Goal: Information Seeking & Learning: Find specific fact

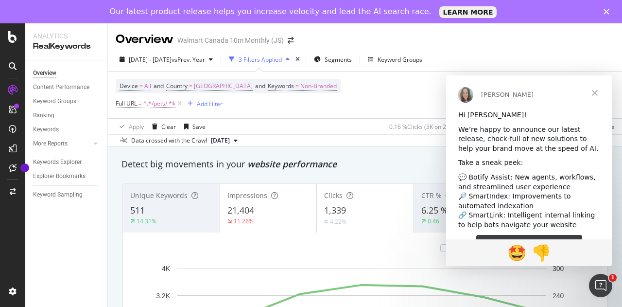
click at [596, 92] on span "Close" at bounding box center [594, 92] width 35 height 35
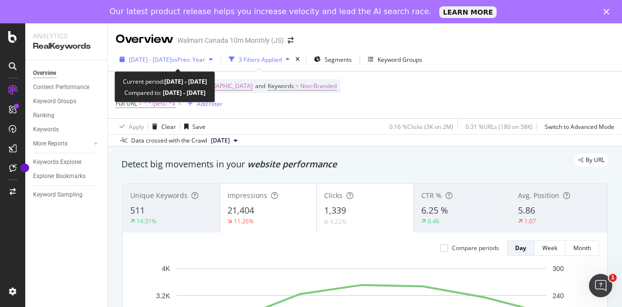
click at [205, 58] on span "vs Prev. Year" at bounding box center [188, 59] width 34 height 8
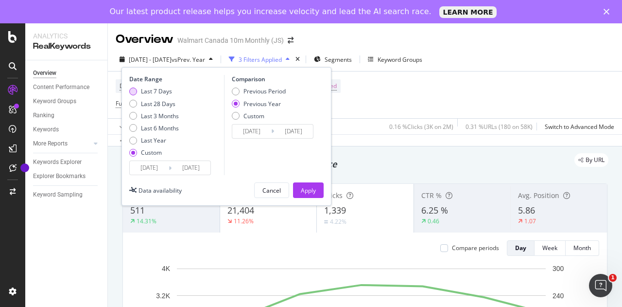
click at [154, 92] on div "Last 7 Days" at bounding box center [156, 91] width 31 height 8
type input "2025/08/09"
type input "2025/08/15"
type input "2024/08/10"
type input "2024/08/16"
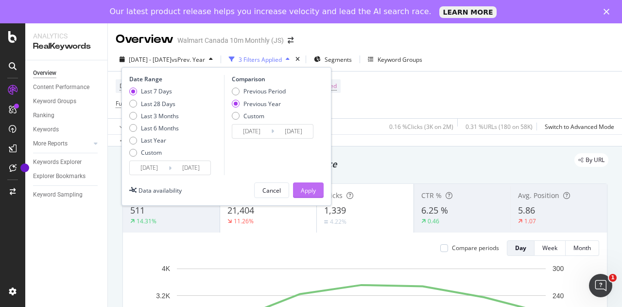
click at [306, 187] on div "Apply" at bounding box center [308, 190] width 15 height 8
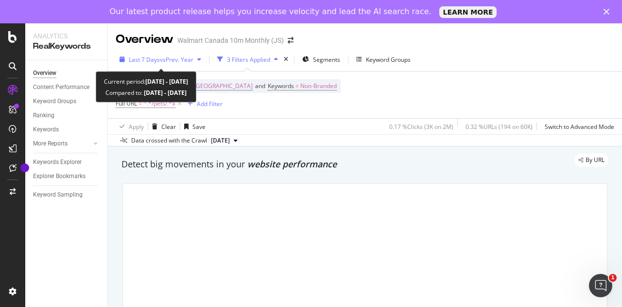
click at [180, 60] on span "vs Prev. Year" at bounding box center [177, 59] width 34 height 8
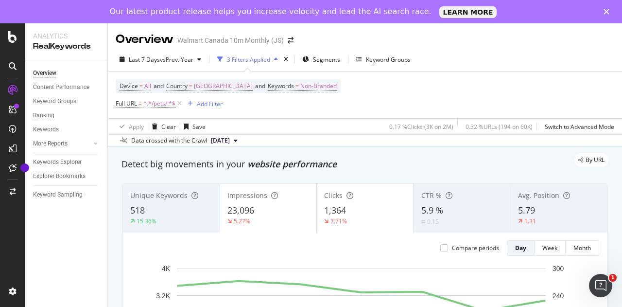
click at [359, 131] on div "Apply Clear Save 0.17 % Clicks ( 3K on 2M ) 0.32 % URLs ( 194 on 60K ) Switch t…" at bounding box center [365, 126] width 514 height 16
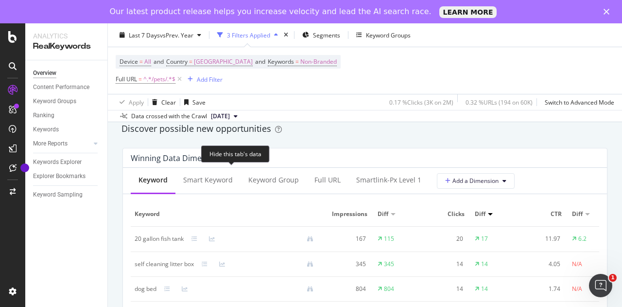
scroll to position [855, 0]
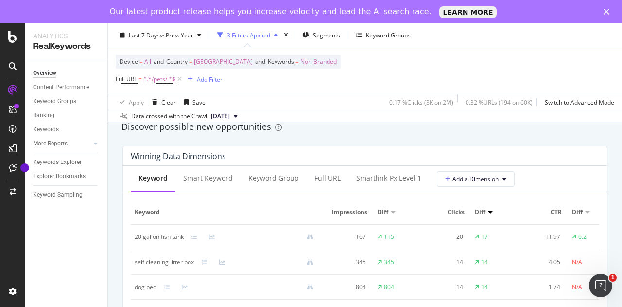
click at [137, 236] on div "20 gallon fish tank" at bounding box center [159, 236] width 49 height 9
copy div "20 gallon fish tank"
click at [143, 260] on div "self cleaning litter box" at bounding box center [164, 261] width 59 height 9
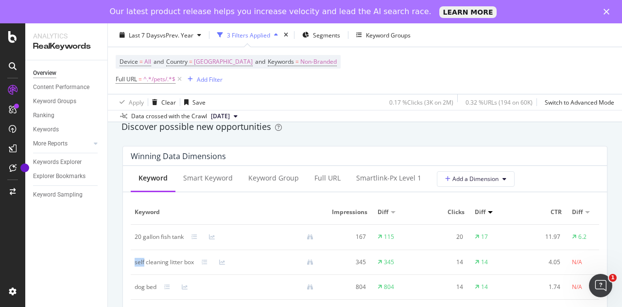
click at [143, 260] on div "self cleaning litter box" at bounding box center [164, 261] width 59 height 9
copy div "self cleaning litter box"
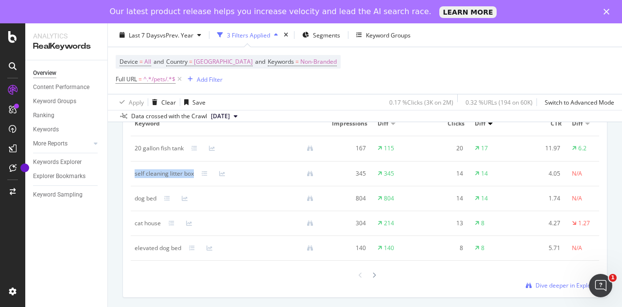
scroll to position [944, 0]
click at [135, 199] on div "dog bed" at bounding box center [146, 197] width 22 height 9
copy div "dog bed"
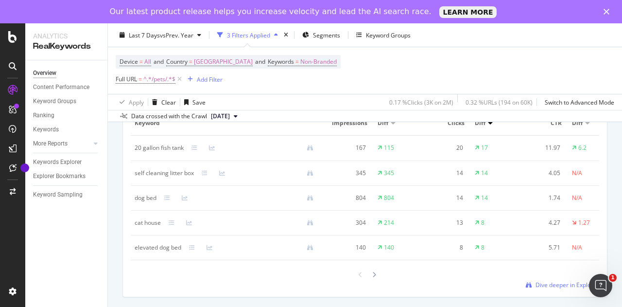
click at [140, 224] on div "cat house" at bounding box center [148, 222] width 26 height 9
copy div "cat house"
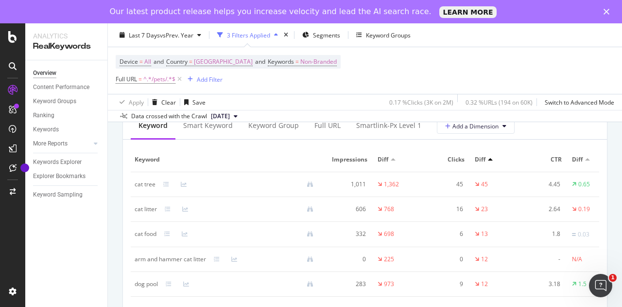
scroll to position [1207, 0]
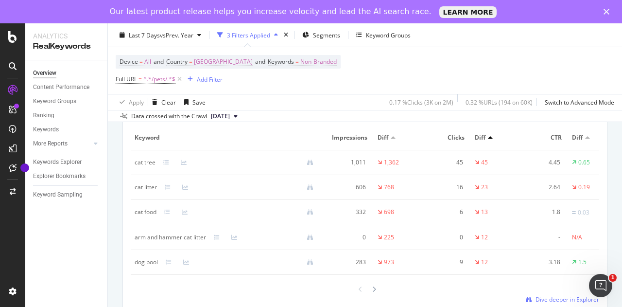
click at [137, 167] on div "cat tree" at bounding box center [145, 162] width 21 height 9
copy div "cat tree"
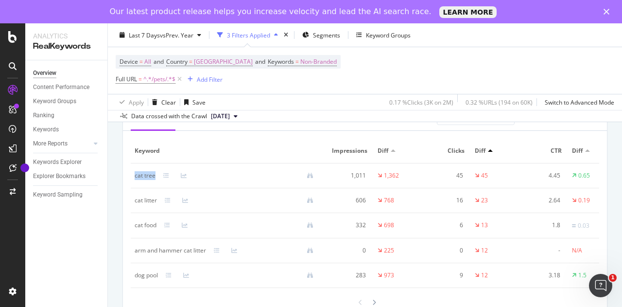
scroll to position [1194, 0]
click at [138, 205] on div "cat litter" at bounding box center [146, 200] width 22 height 9
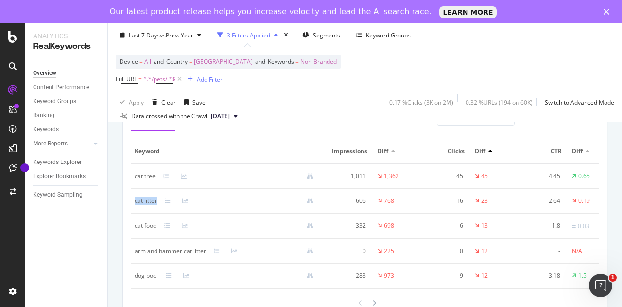
click at [138, 205] on div "cat litter" at bounding box center [146, 200] width 22 height 9
copy div "cat litter"
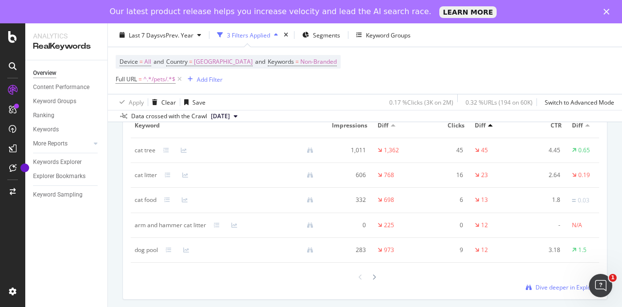
scroll to position [1222, 0]
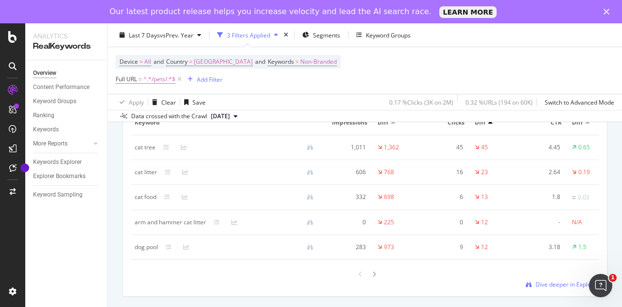
click at [140, 201] on div "cat food" at bounding box center [146, 196] width 22 height 9
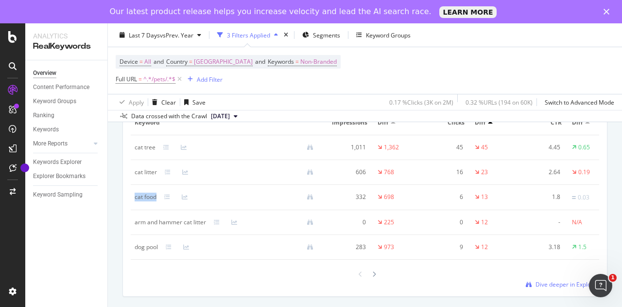
copy div "cat food"
click at [140, 259] on td "dog pool" at bounding box center [228, 247] width 194 height 25
copy div "dog pool"
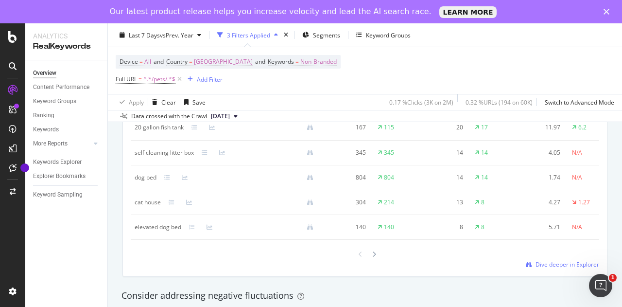
scroll to position [948, 0]
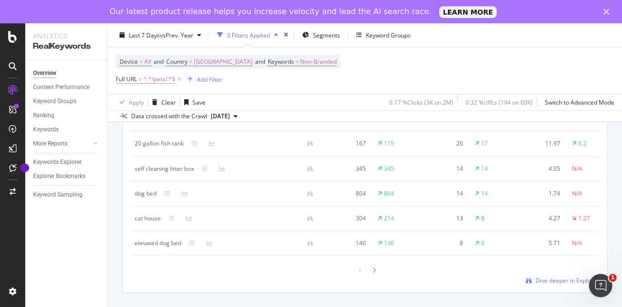
click at [142, 82] on span "=" at bounding box center [139, 79] width 3 height 8
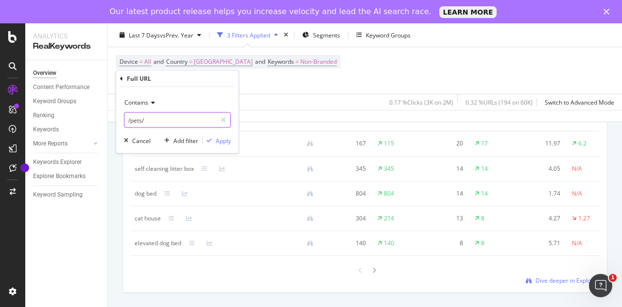
click at [160, 121] on input "/pets/" at bounding box center [170, 120] width 92 height 16
paste input "video-games/"
type input "/video-games/"
click at [214, 140] on div "button" at bounding box center [209, 140] width 13 height 6
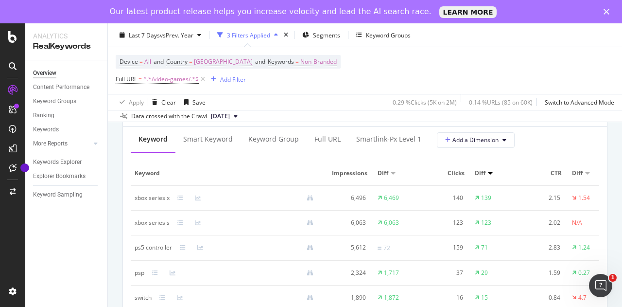
scroll to position [894, 0]
drag, startPoint x: 130, startPoint y: 196, endPoint x: 131, endPoint y: 205, distance: 8.4
click at [131, 205] on div "Keyword Smart Keyword Keyword Group Full URL smartlink-px Level 1 Add a Dimensi…" at bounding box center [365, 236] width 484 height 220
click at [122, 206] on div "Winning Data Dimensions Keyword Smart Keyword Keyword Group Full URL smartlink-…" at bounding box center [365, 227] width 496 height 256
drag, startPoint x: 133, startPoint y: 197, endPoint x: 171, endPoint y: 202, distance: 38.1
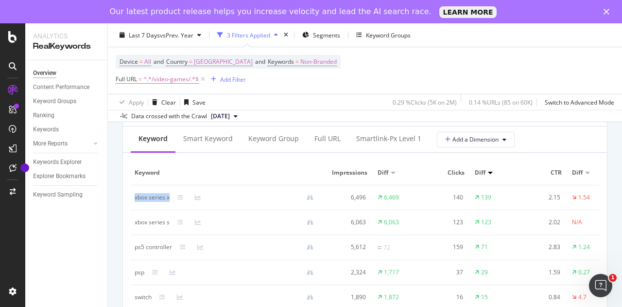
click at [171, 202] on td "xbox series x" at bounding box center [228, 197] width 194 height 25
copy div "xbox series x"
click at [133, 223] on td "xbox series s" at bounding box center [228, 222] width 194 height 25
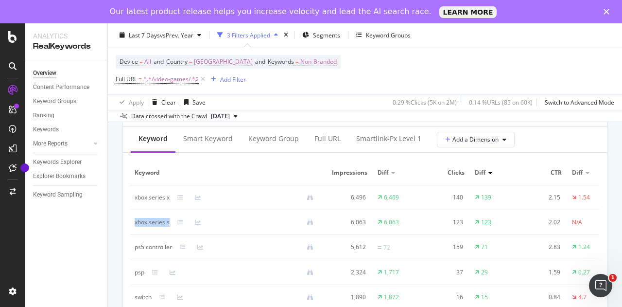
copy div "xbox series s"
click at [137, 249] on div "ps5 controller" at bounding box center [153, 246] width 37 height 9
copy div "ps5 controller"
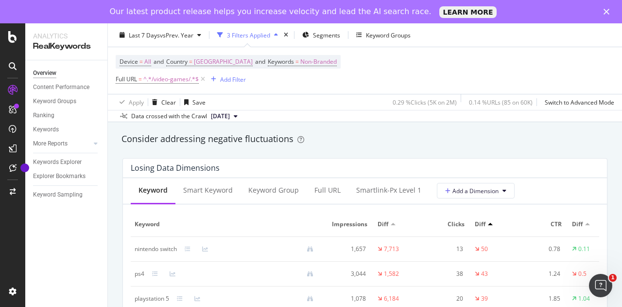
scroll to position [1121, 0]
click at [139, 253] on div "nintendo switch" at bounding box center [156, 248] width 42 height 9
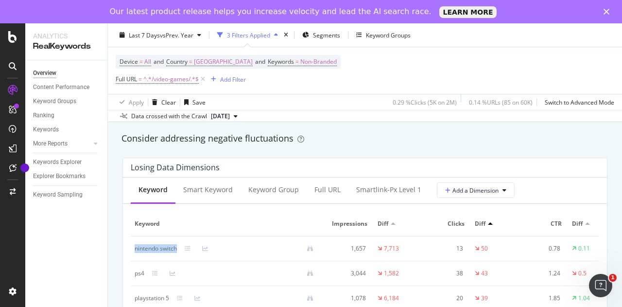
click at [139, 253] on div "nintendo switch" at bounding box center [156, 248] width 42 height 9
copy div "nintendo switch"
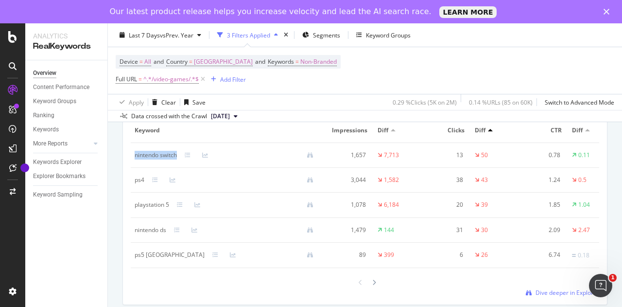
scroll to position [1214, 0]
click at [140, 185] on div "ps4" at bounding box center [140, 180] width 10 height 9
copy div "ps4"
click at [143, 209] on div "playstation 5" at bounding box center [152, 205] width 34 height 9
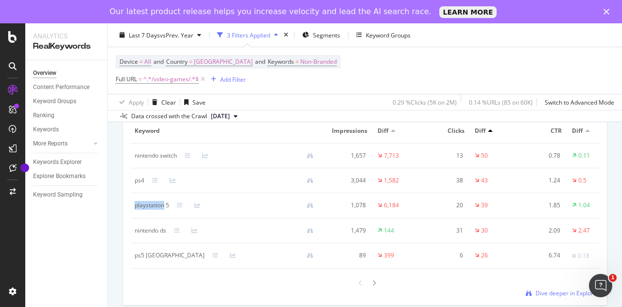
click at [143, 209] on div "playstation 5" at bounding box center [152, 205] width 34 height 9
copy div "playstation 5"
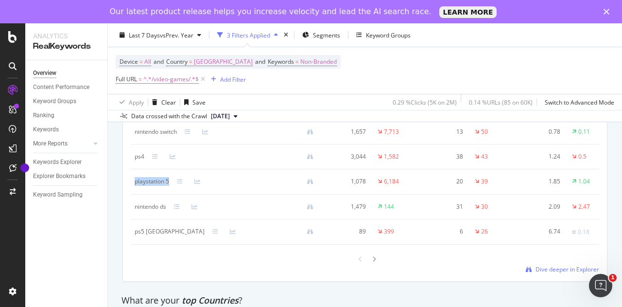
scroll to position [1237, 0]
